Goal: Information Seeking & Learning: Learn about a topic

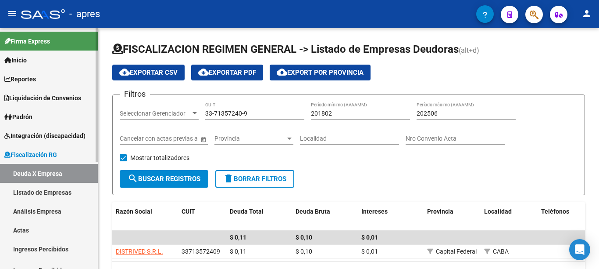
click at [93, 21] on div "menu - apres person Firma Express Inicio Instructivos Contacto OS Reportes Ingr…" at bounding box center [299, 134] width 599 height 269
click at [27, 156] on span "Fiscalización RG" at bounding box center [30, 155] width 53 height 10
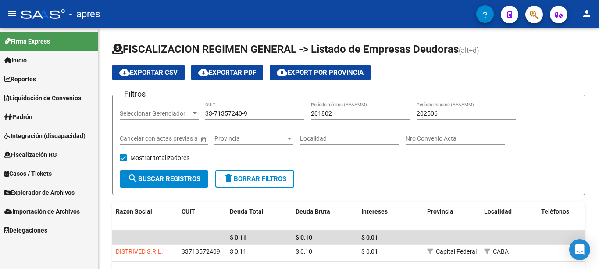
click at [36, 192] on span "Explorador de Archivos" at bounding box center [39, 192] width 70 height 10
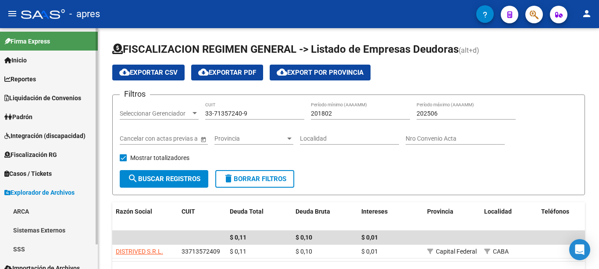
click at [36, 191] on span "Explorador de Archivos" at bounding box center [39, 192] width 70 height 10
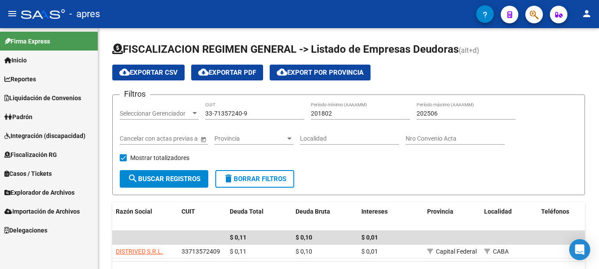
click at [33, 214] on span "Importación de Archivos" at bounding box center [41, 211] width 75 height 10
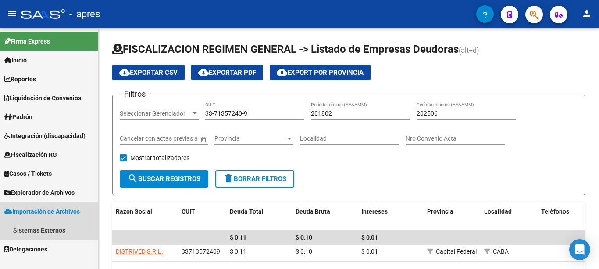
click at [39, 211] on span "Importación de Archivos" at bounding box center [41, 211] width 75 height 10
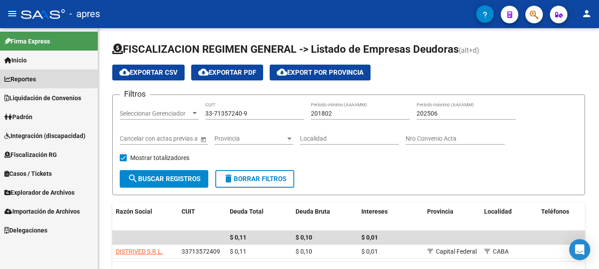
click at [31, 75] on span "Reportes" at bounding box center [20, 79] width 32 height 10
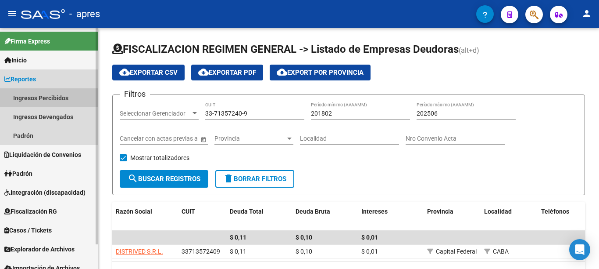
click at [60, 97] on link "Ingresos Percibidos" at bounding box center [49, 97] width 98 height 19
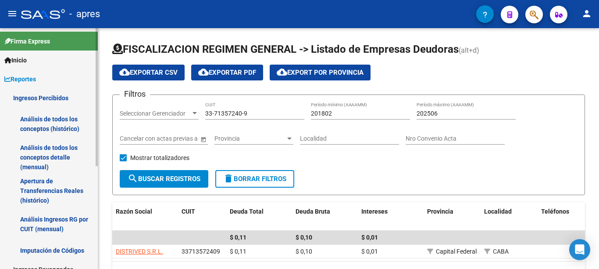
click at [95, 137] on div "Firma Express Inicio Instructivos Contacto OS Reportes Ingresos Percibidos Anál…" at bounding box center [50, 238] width 100 height 420
click at [44, 97] on link "Ingresos Percibidos" at bounding box center [49, 97] width 98 height 19
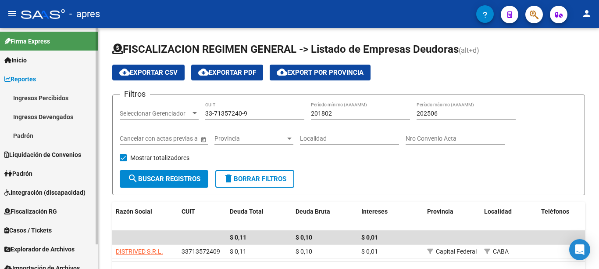
click at [31, 99] on link "Ingresos Percibidos" at bounding box center [49, 97] width 98 height 19
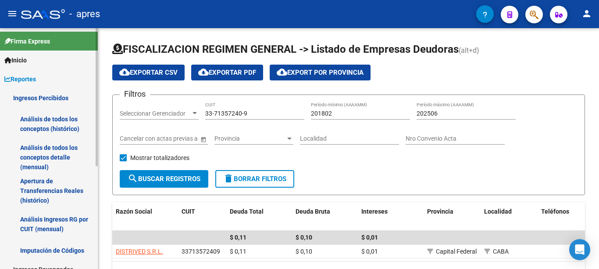
click at [66, 129] on link "Análisis de todos los conceptos (histórico)" at bounding box center [49, 123] width 98 height 33
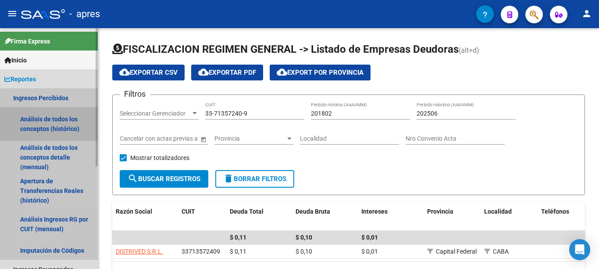
click at [66, 129] on link "Análisis de todos los conceptos (histórico)" at bounding box center [49, 123] width 98 height 33
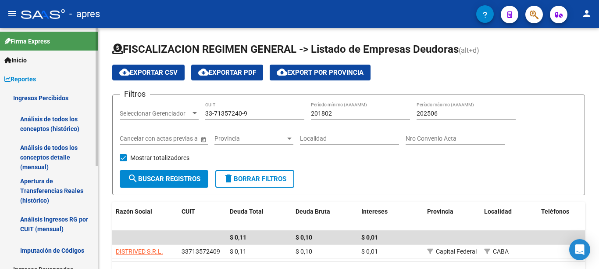
click at [66, 129] on link "Análisis de todos los conceptos (histórico)" at bounding box center [49, 123] width 98 height 33
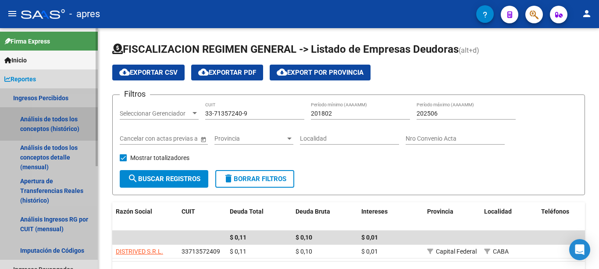
click at [66, 129] on link "Análisis de todos los conceptos (histórico)" at bounding box center [49, 123] width 98 height 33
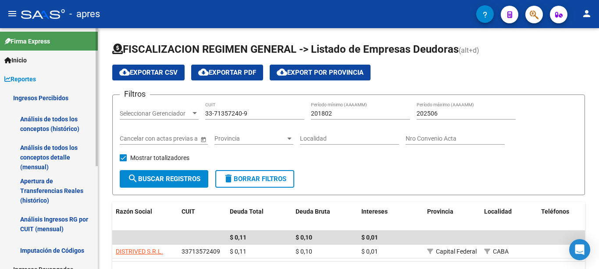
click at [66, 129] on link "Análisis de todos los conceptos (histórico)" at bounding box center [49, 123] width 98 height 33
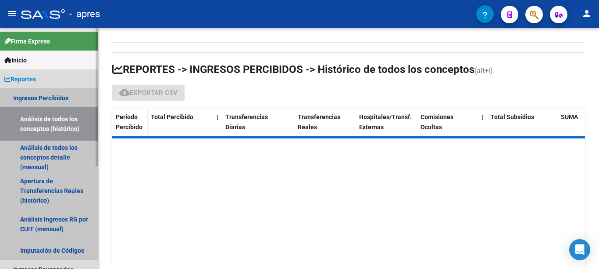
click at [66, 129] on link "Análisis de todos los conceptos (histórico)" at bounding box center [49, 123] width 98 height 33
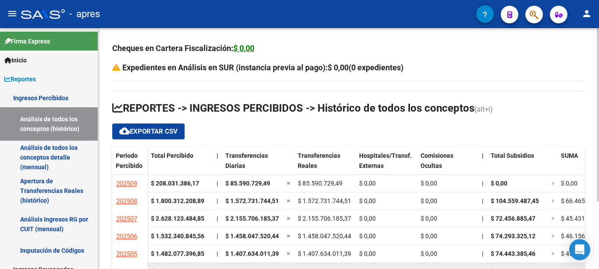
drag, startPoint x: 381, startPoint y: 266, endPoint x: 423, endPoint y: 266, distance: 42.6
click at [409, 266] on div "$ 0,00" at bounding box center [386, 271] width 54 height 10
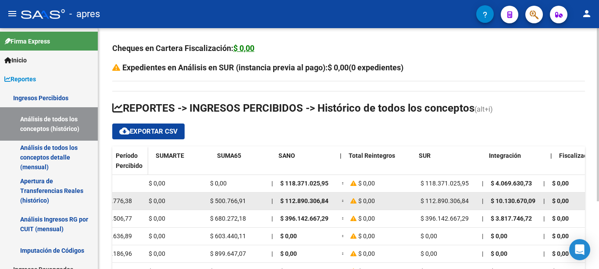
scroll to position [0, 654]
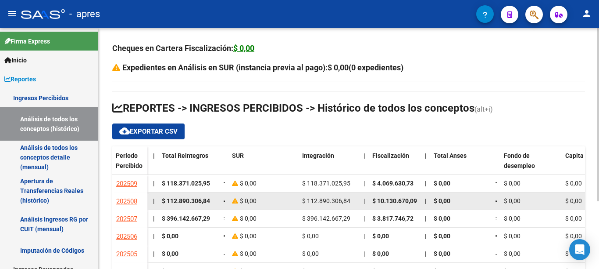
drag, startPoint x: 568, startPoint y: 202, endPoint x: 472, endPoint y: 203, distance: 96.5
click at [472, 203] on div "$ 1.800.312.208,89 | $ 1.572.731.744,51 = $ 1.572.731.744,51 $ 0,00 $ 0,00 | $ …" at bounding box center [94, 201] width 1200 height 18
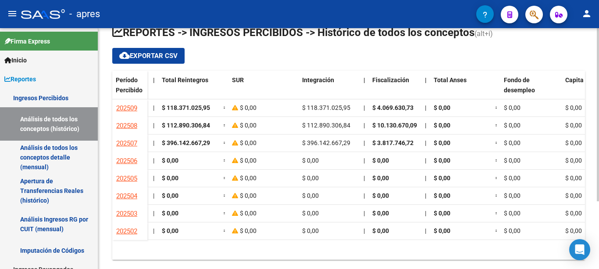
scroll to position [94, 0]
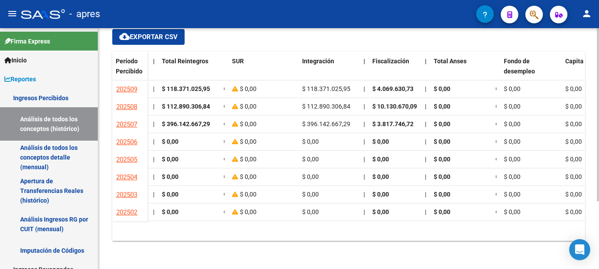
click at [591, 268] on html "menu - apres person Firma Express Inicio Instructivos Contacto OS Reportes Ingr…" at bounding box center [299, 134] width 599 height 269
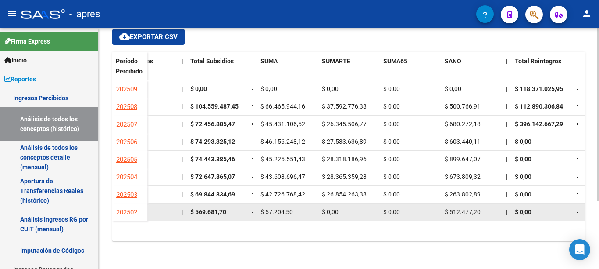
scroll to position [0, 304]
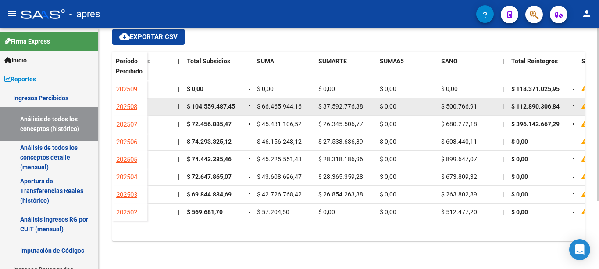
click at [284, 111] on div "$ 66.465.944,16" at bounding box center [284, 106] width 54 height 10
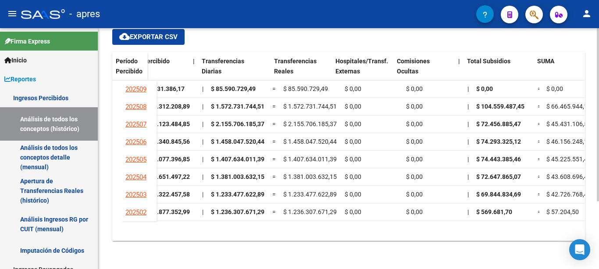
scroll to position [0, 0]
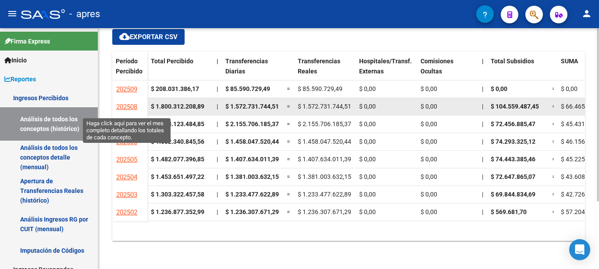
click at [122, 107] on span "202508" at bounding box center [126, 107] width 21 height 8
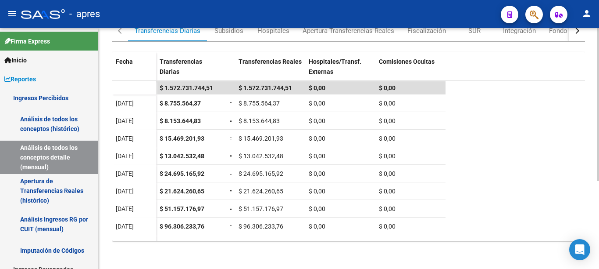
scroll to position [134, 0]
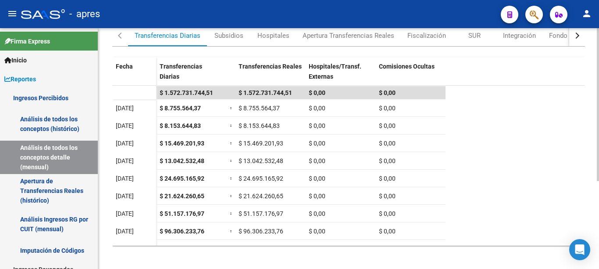
click at [598, 176] on div at bounding box center [598, 104] width 2 height 153
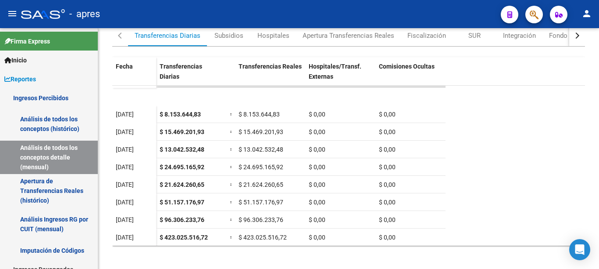
scroll to position [0, 0]
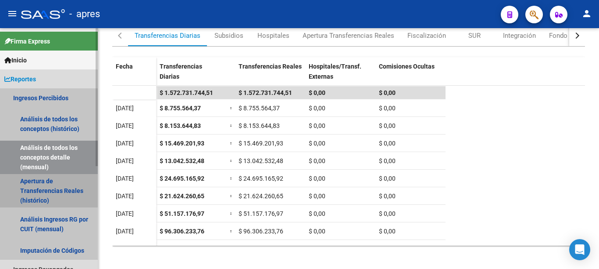
click at [42, 193] on link "Apertura de Transferencias Reales (histórico)" at bounding box center [49, 190] width 98 height 33
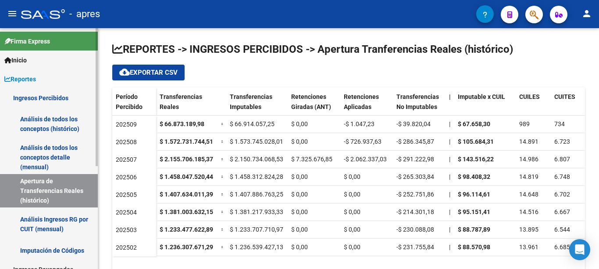
click at [22, 61] on span "Inicio" at bounding box center [15, 60] width 22 height 10
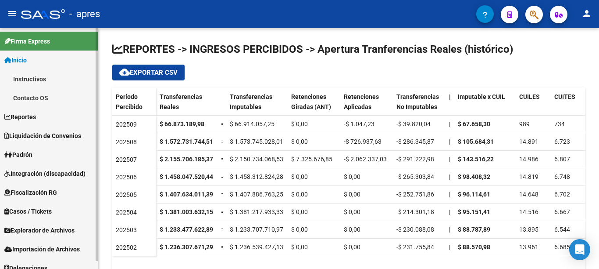
click at [70, 136] on span "Liquidación de Convenios" at bounding box center [42, 136] width 77 height 10
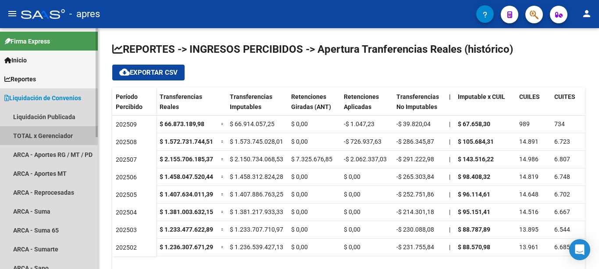
click at [54, 136] on link "TOTAL x Gerenciador" at bounding box center [49, 135] width 98 height 19
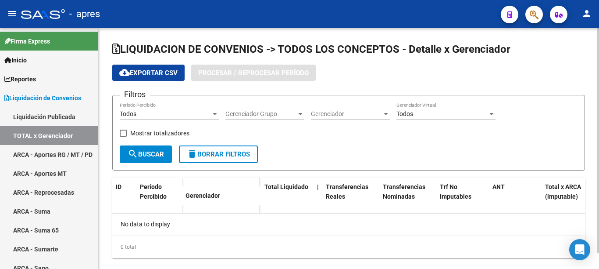
checkbox input "true"
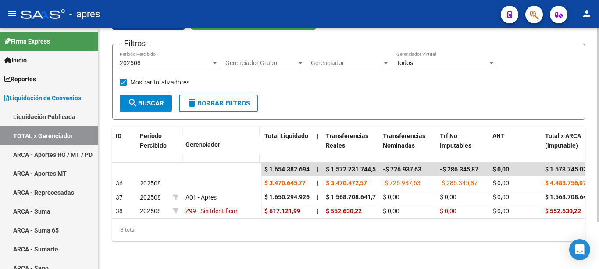
scroll to position [58, 0]
click at [599, 172] on div at bounding box center [598, 124] width 2 height 193
